Goal: Entertainment & Leisure: Consume media (video, audio)

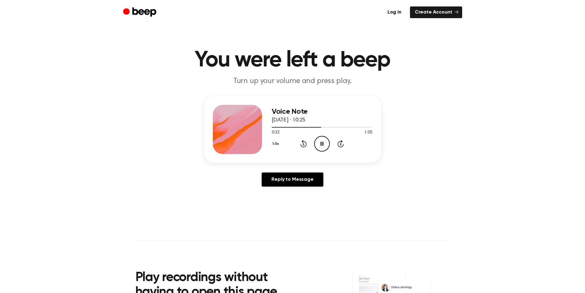
click at [327, 142] on icon "Pause Audio" at bounding box center [322, 144] width 16 height 16
drag, startPoint x: 321, startPoint y: 128, endPoint x: 270, endPoint y: 129, distance: 51.0
click at [270, 129] on div "Voice Note [DATE] · 10:25 0:32 1:05 Your browser does not support the [object O…" at bounding box center [292, 129] width 177 height 66
click at [301, 144] on icon "Rewind 5 seconds" at bounding box center [303, 143] width 7 height 8
click at [302, 144] on icon "Rewind 5 seconds" at bounding box center [303, 143] width 7 height 8
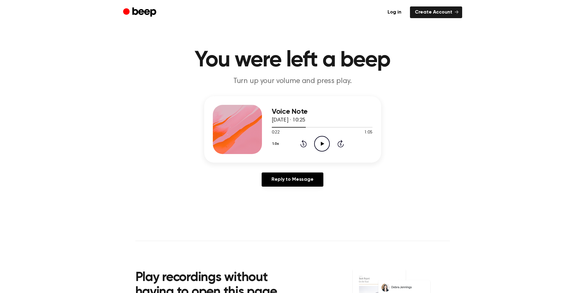
click at [302, 144] on icon "Rewind 5 seconds" at bounding box center [303, 143] width 7 height 8
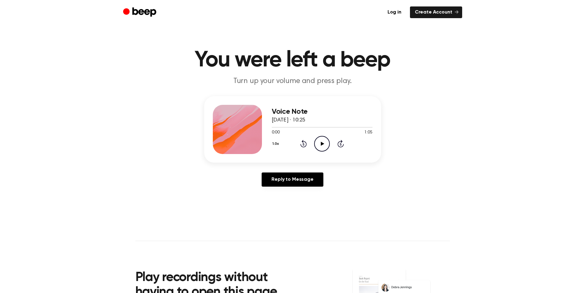
click at [325, 146] on icon "Play Audio" at bounding box center [322, 144] width 16 height 16
